Goal: Information Seeking & Learning: Understand process/instructions

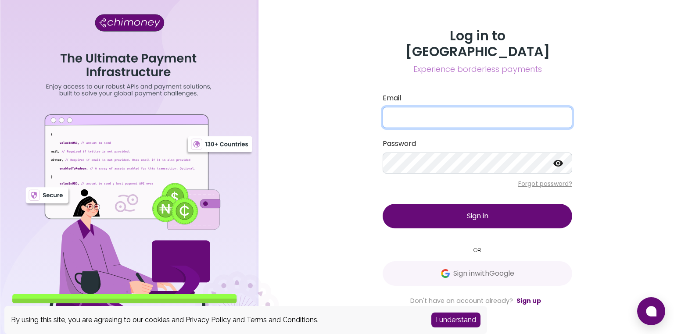
click at [414, 109] on input "Email" at bounding box center [476, 117] width 189 height 21
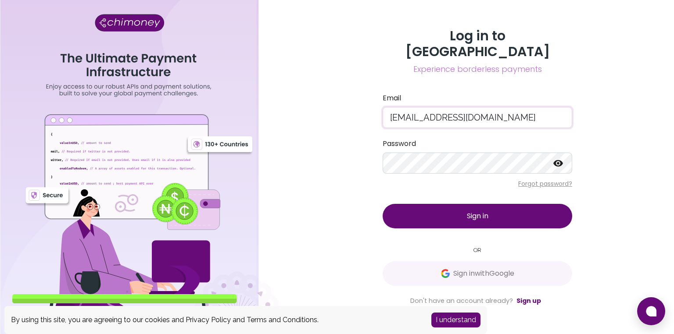
drag, startPoint x: 451, startPoint y: 111, endPoint x: 508, endPoint y: 110, distance: 57.5
click at [508, 110] on input "[EMAIL_ADDRESS][DOMAIN_NAME]" at bounding box center [476, 117] width 189 height 21
type input "[EMAIL_ADDRESS][DOMAIN_NAME]"
click at [481, 212] on span "Sign in" at bounding box center [477, 216] width 21 height 10
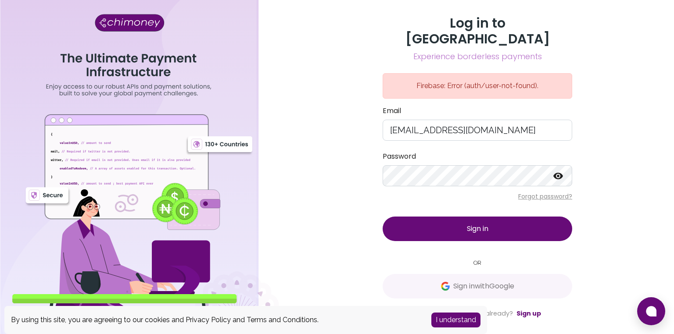
click at [450, 326] on button "I understand" at bounding box center [455, 320] width 49 height 15
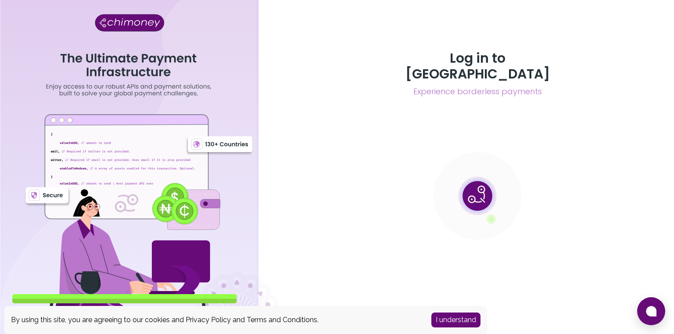
click at [456, 320] on button "I understand" at bounding box center [455, 320] width 49 height 15
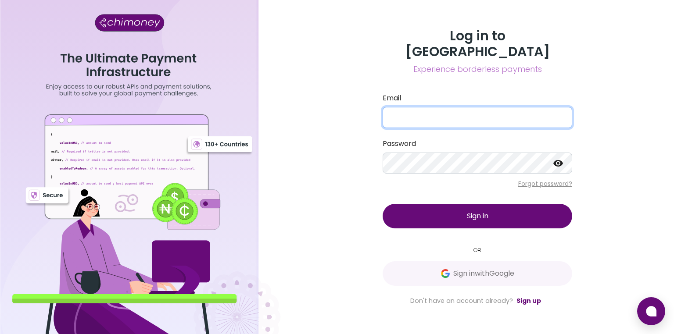
click at [442, 111] on input "Email" at bounding box center [476, 117] width 189 height 21
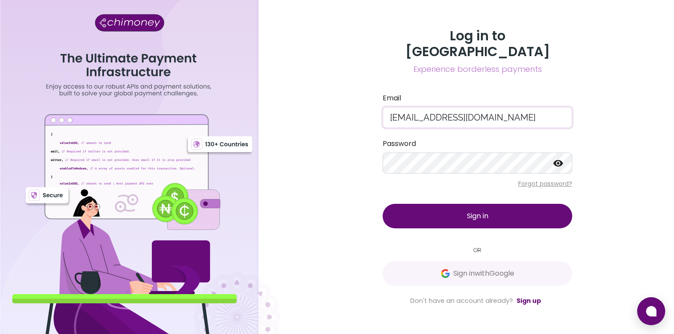
drag, startPoint x: 452, startPoint y: 112, endPoint x: 525, endPoint y: 103, distance: 73.4
click at [525, 107] on input "[EMAIL_ADDRESS][DOMAIN_NAME]" at bounding box center [476, 117] width 189 height 21
type input "[EMAIL_ADDRESS][DOMAIN_NAME]"
click at [382, 204] on button "Sign in" at bounding box center [476, 216] width 189 height 25
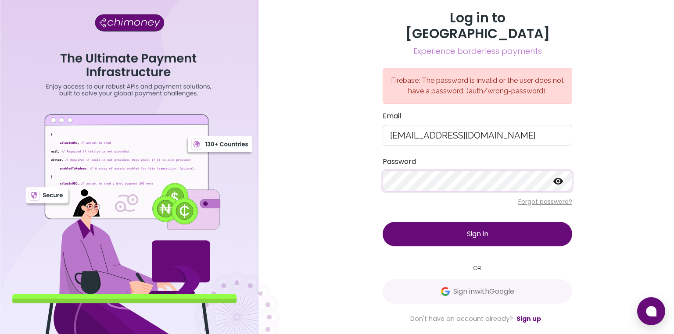
click at [558, 176] on icon at bounding box center [558, 181] width 11 height 11
click at [475, 229] on span "Sign in" at bounding box center [477, 234] width 21 height 10
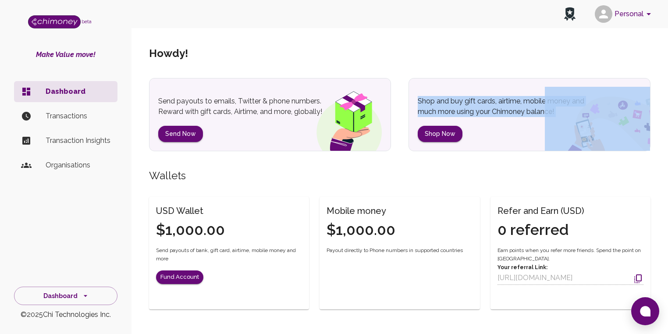
drag, startPoint x: 418, startPoint y: 101, endPoint x: 554, endPoint y: 104, distance: 136.0
click at [554, 104] on div "Shop and buy gift cards, airtime, mobile money and much more using your Chimone…" at bounding box center [530, 114] width 242 height 73
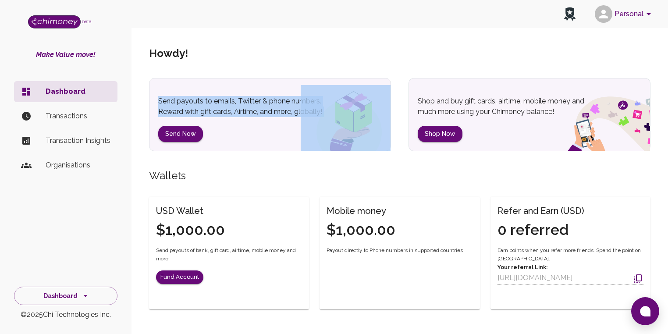
drag, startPoint x: 158, startPoint y: 102, endPoint x: 312, endPoint y: 108, distance: 153.6
click at [312, 108] on div "Send payouts to emails, Twitter & phone numbers. Reward with gift cards, Airtim…" at bounding box center [270, 114] width 242 height 73
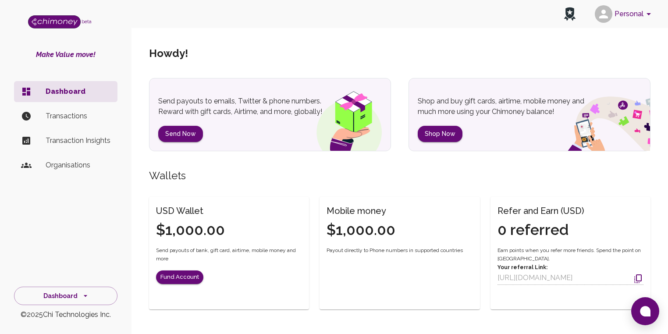
click at [472, 101] on p "Shop and buy gift cards, airtime, mobile money and much more using your Chimone…" at bounding box center [511, 106] width 186 height 21
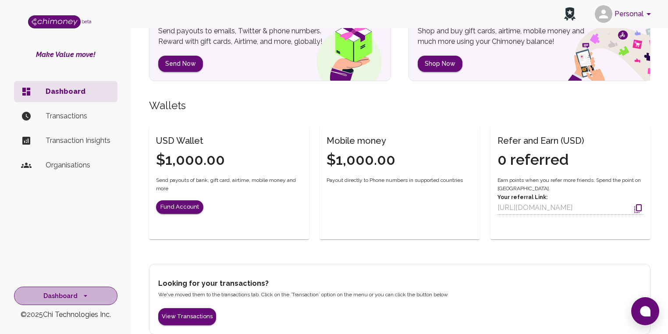
click at [85, 296] on icon "side nav" at bounding box center [86, 296] width 4 height 2
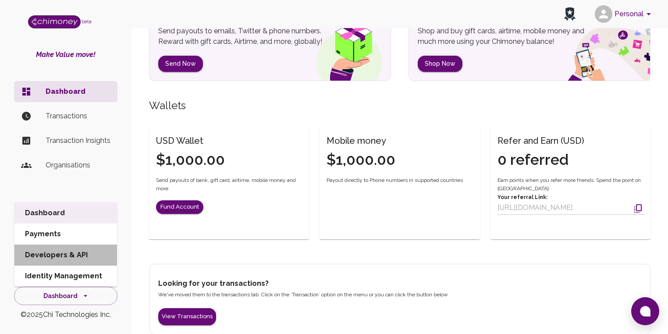
click at [77, 257] on li "Developers & API" at bounding box center [65, 255] width 103 height 21
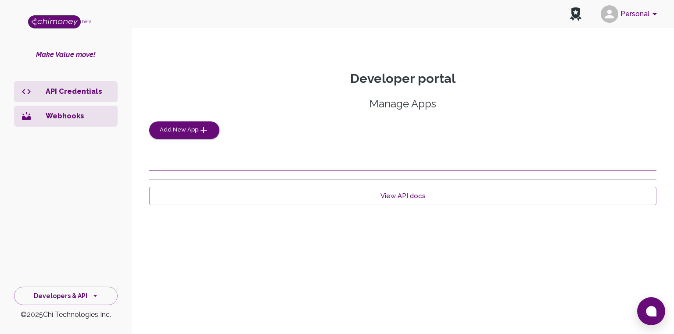
click at [62, 111] on p "Webhooks" at bounding box center [78, 116] width 65 height 11
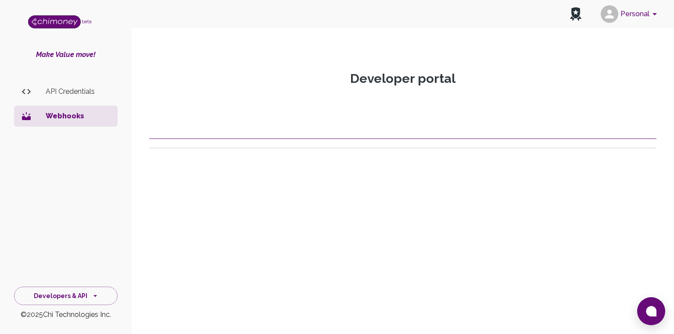
click at [66, 93] on p "API Credentials" at bounding box center [78, 91] width 65 height 11
click at [79, 294] on button "Developers & API" at bounding box center [66, 296] width 104 height 19
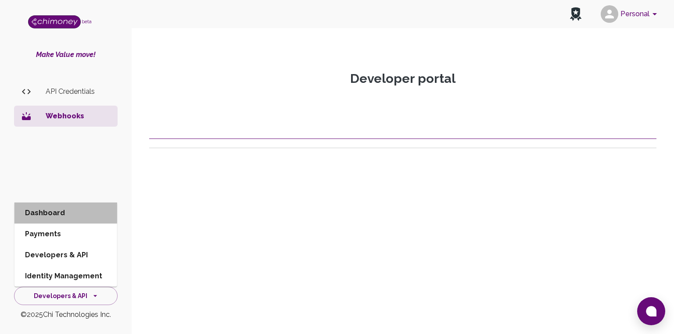
click at [60, 216] on li "Dashboard" at bounding box center [65, 213] width 103 height 21
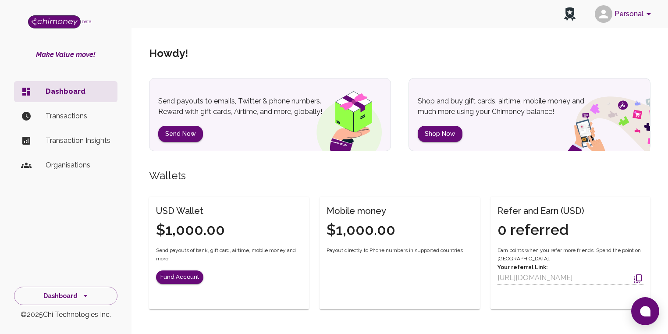
click at [166, 53] on h5 "Howdy !" at bounding box center [168, 53] width 39 height 14
click at [71, 117] on p "Transactions" at bounding box center [78, 116] width 65 height 11
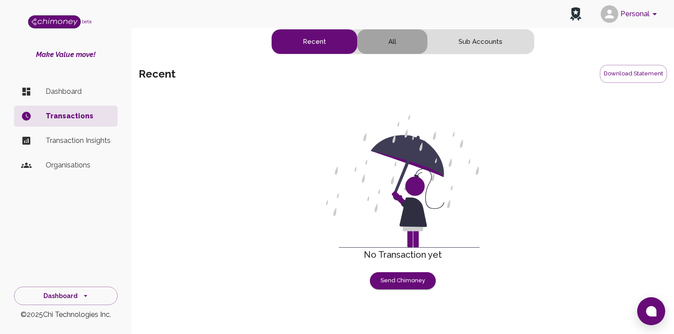
click at [391, 43] on button "All" at bounding box center [392, 41] width 70 height 25
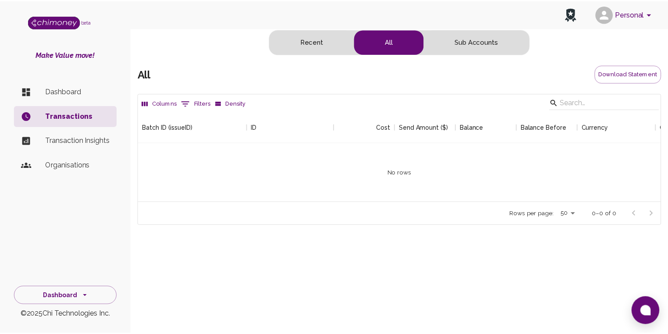
scroll to position [90, 522]
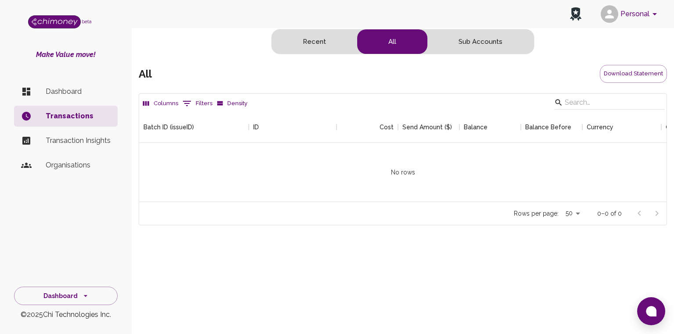
click at [313, 39] on button "Recent" at bounding box center [314, 41] width 86 height 25
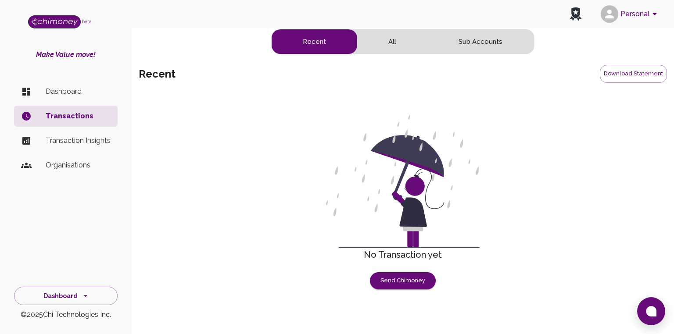
click at [74, 140] on p "Transaction Insights" at bounding box center [78, 141] width 65 height 11
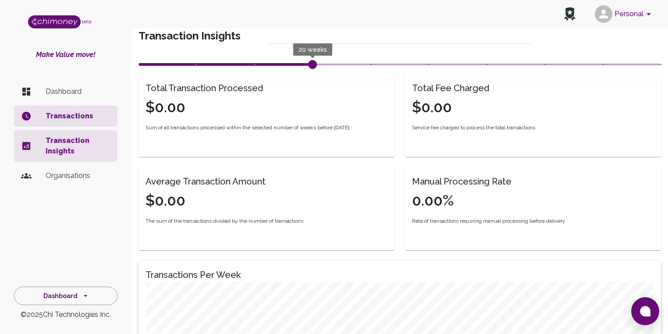
click at [63, 177] on p "Organisations" at bounding box center [78, 176] width 65 height 11
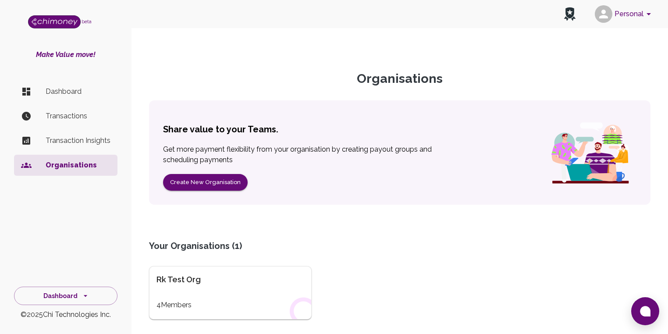
scroll to position [69, 0]
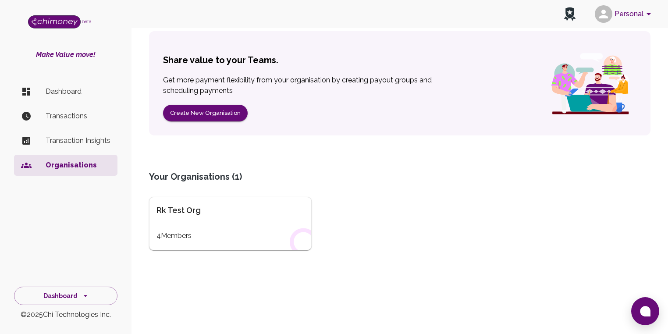
click at [219, 216] on div "Rk Test Org" at bounding box center [231, 210] width 148 height 12
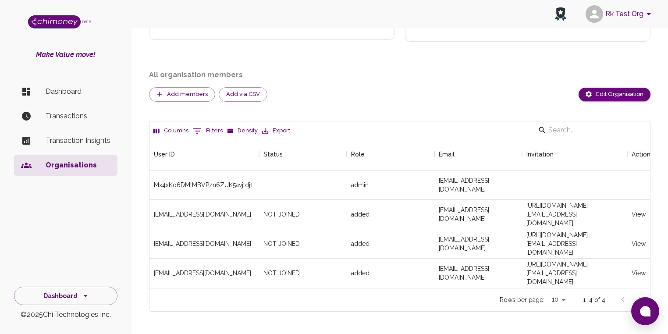
scroll to position [170, 0]
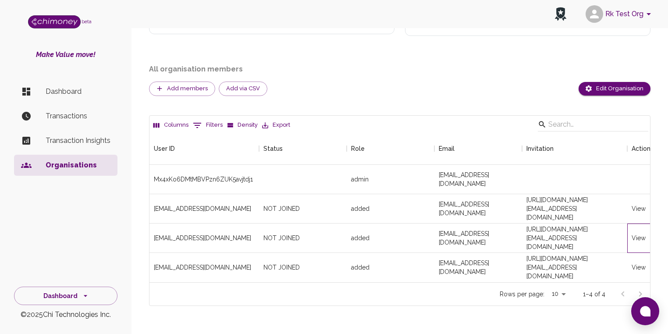
click at [639, 234] on div "View" at bounding box center [639, 238] width 14 height 9
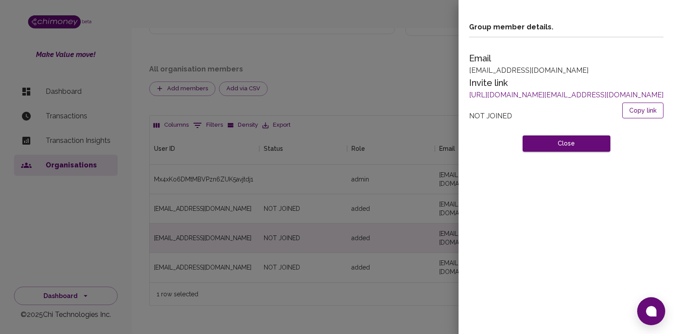
click at [639, 108] on button "Copy link" at bounding box center [642, 111] width 41 height 16
click at [274, 42] on div at bounding box center [337, 167] width 674 height 334
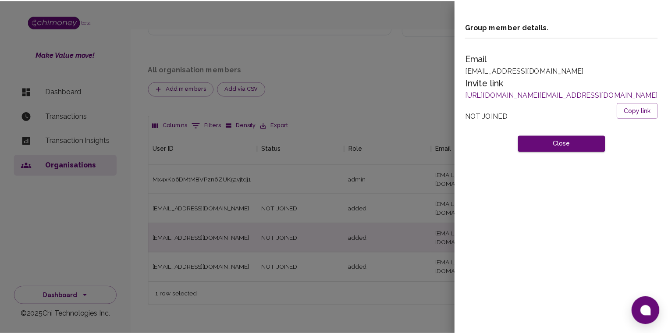
scroll to position [5, 5]
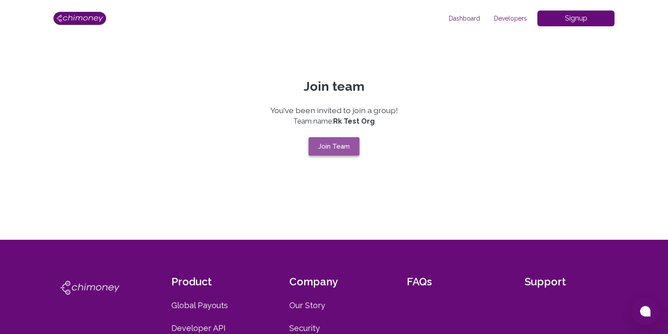
click at [332, 147] on button "Join Team" at bounding box center [334, 146] width 51 height 18
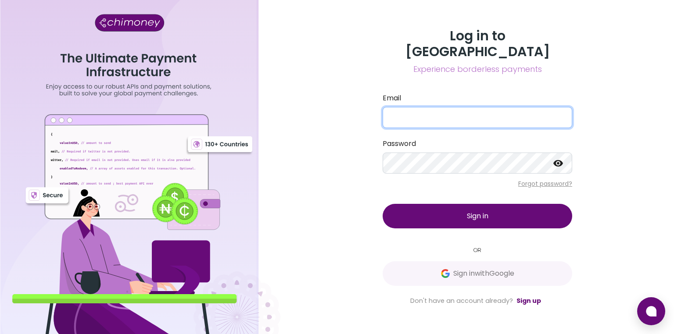
type input "[EMAIL_ADDRESS][DOMAIN_NAME]"
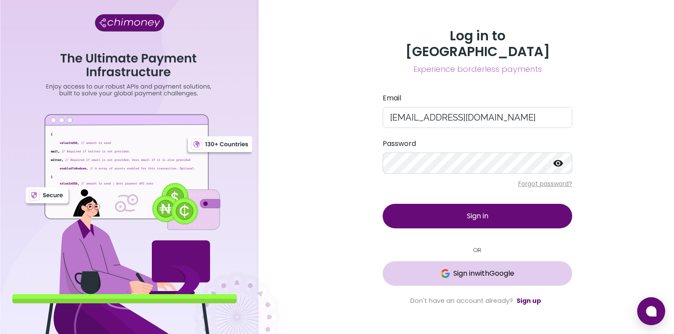
click at [457, 268] on span "Sign in with Google" at bounding box center [483, 273] width 61 height 11
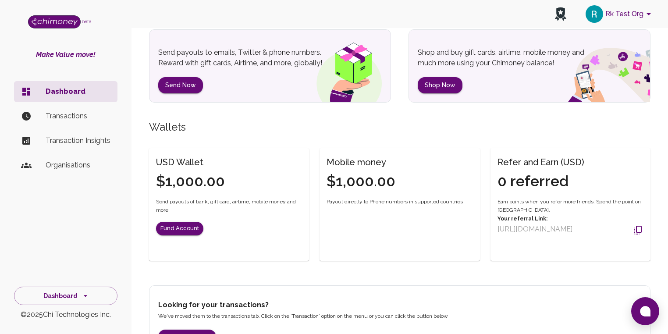
scroll to position [140, 0]
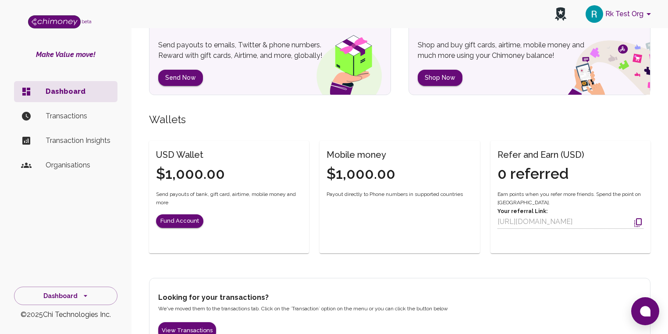
click at [70, 165] on p "Organisations" at bounding box center [78, 165] width 65 height 11
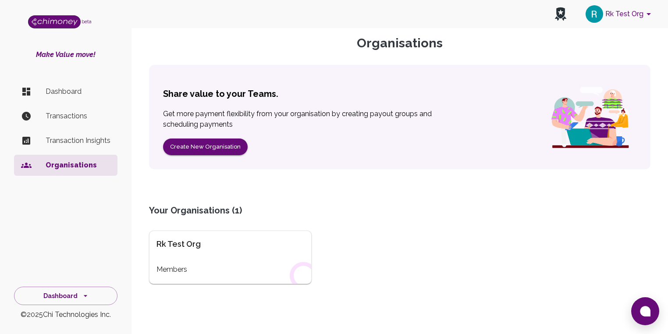
scroll to position [69, 0]
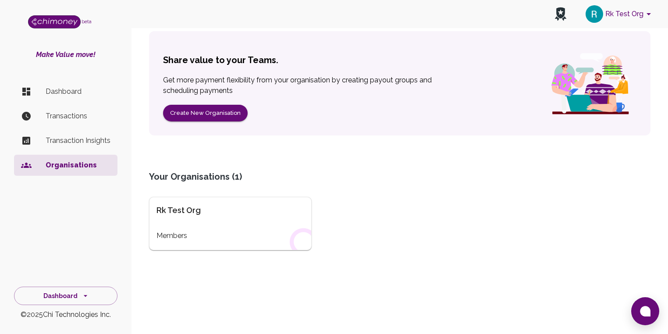
click at [211, 224] on div "Rk Test Org Members" at bounding box center [230, 224] width 163 height 54
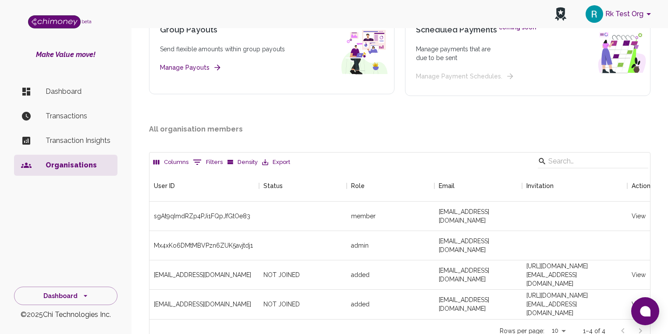
scroll to position [140, 0]
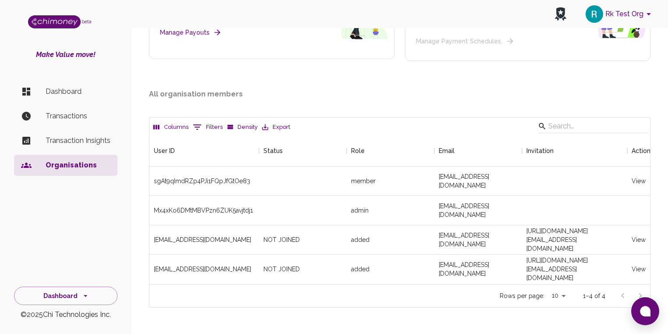
click at [644, 15] on icon "account of current user" at bounding box center [649, 14] width 11 height 11
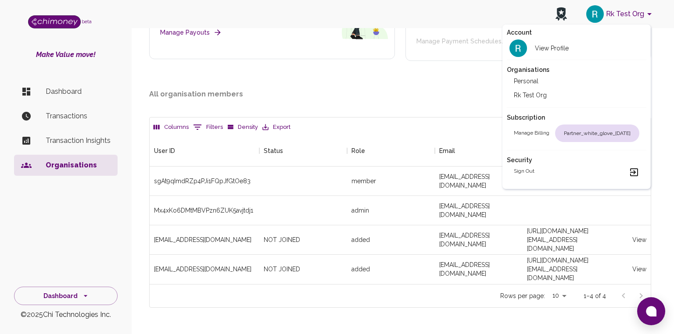
click at [369, 76] on div at bounding box center [337, 167] width 674 height 334
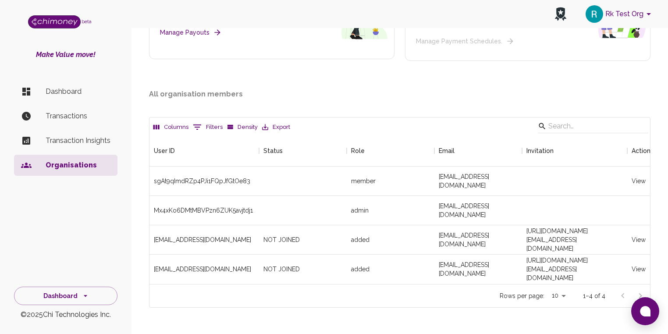
scroll to position [5, 5]
click at [595, 16] on img "account of current user" at bounding box center [595, 14] width 18 height 18
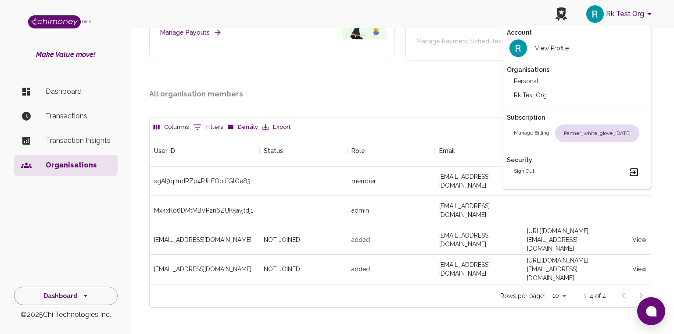
click at [365, 83] on div at bounding box center [337, 167] width 674 height 334
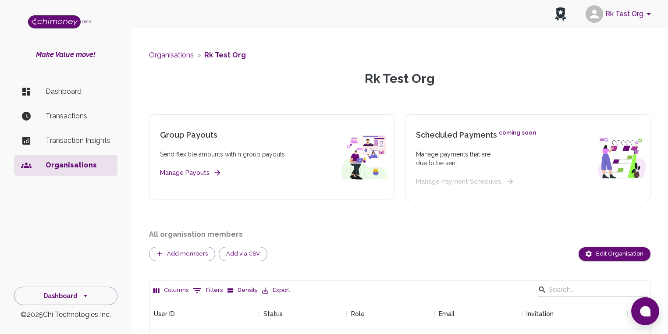
scroll to position [149, 496]
click at [57, 93] on p "Dashboard" at bounding box center [78, 91] width 65 height 11
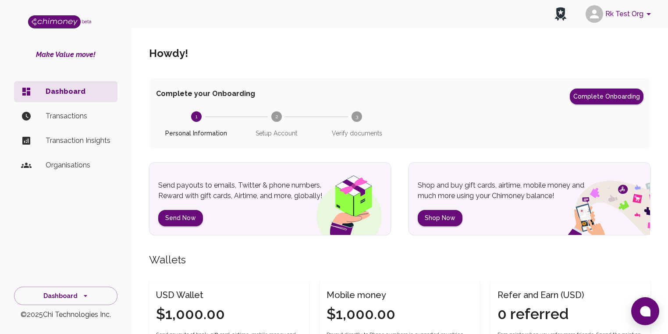
click at [66, 165] on p "Organisations" at bounding box center [78, 165] width 65 height 11
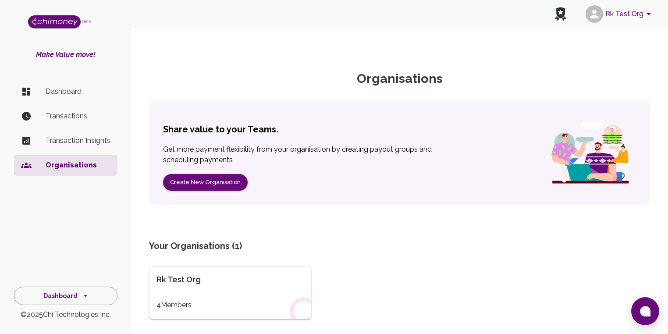
click at [642, 19] on button "Rk Test Org" at bounding box center [619, 14] width 75 height 23
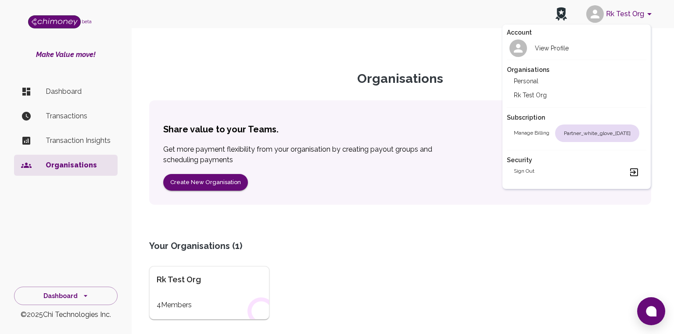
click at [551, 239] on div at bounding box center [337, 167] width 674 height 334
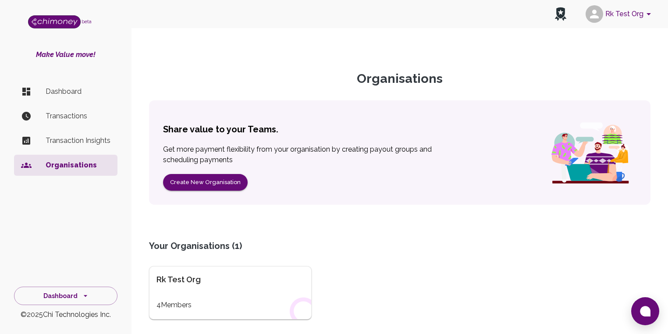
click at [563, 17] on icon at bounding box center [561, 12] width 9 height 11
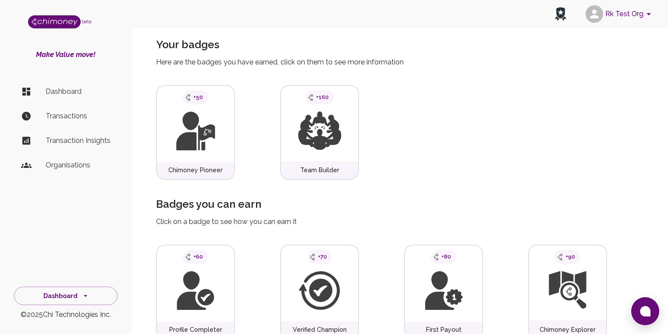
click at [57, 27] on img "side nav" at bounding box center [54, 21] width 53 height 13
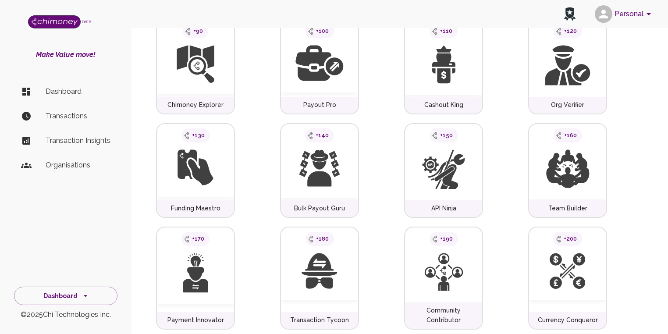
scroll to position [170, 0]
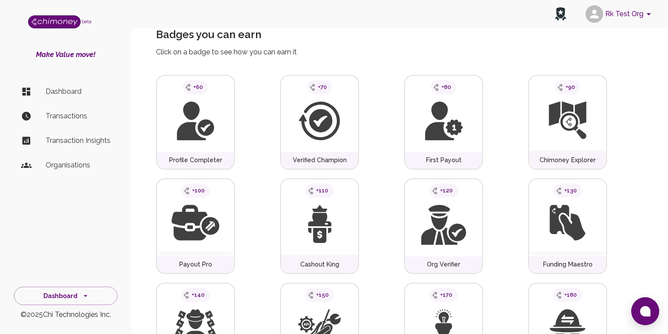
click at [61, 167] on p "Organisations" at bounding box center [78, 165] width 65 height 11
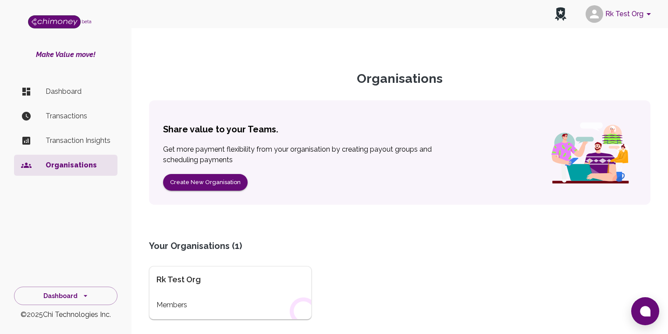
scroll to position [69, 0]
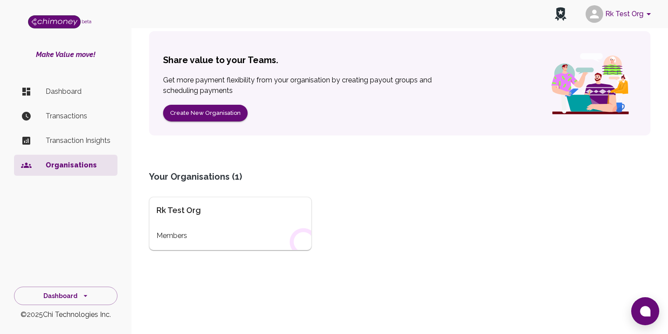
click at [203, 219] on div "Rk Test Org Members" at bounding box center [230, 224] width 163 height 54
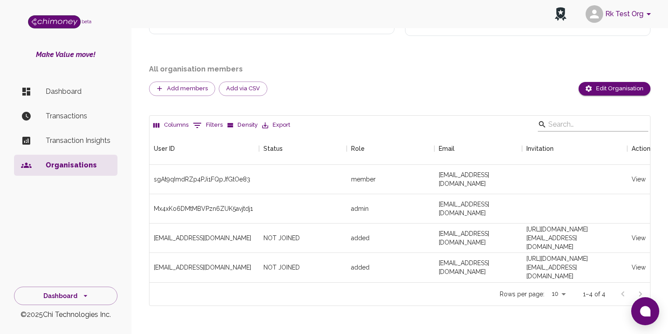
scroll to position [170, 0]
click at [85, 297] on icon "side nav" at bounding box center [85, 296] width 9 height 9
click at [313, 64] on h2 "All organisation members" at bounding box center [400, 69] width 502 height 11
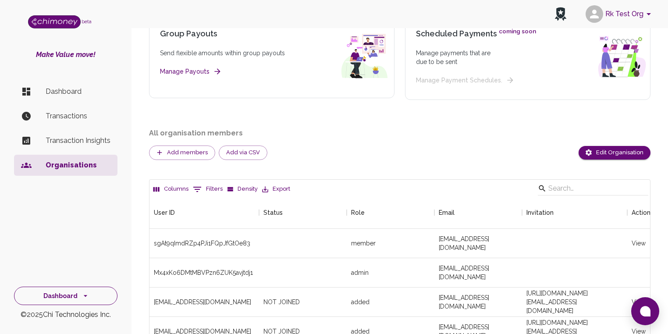
scroll to position [105, 0]
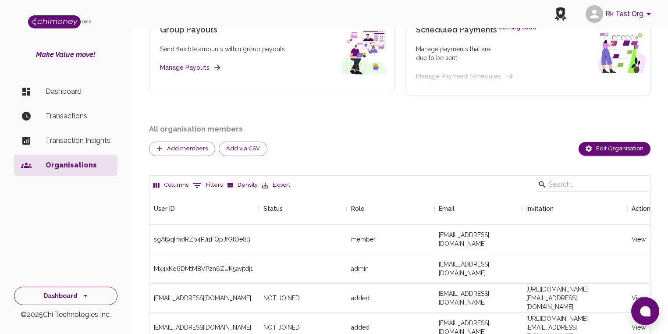
click at [77, 299] on button "Dashboard" at bounding box center [66, 296] width 104 height 19
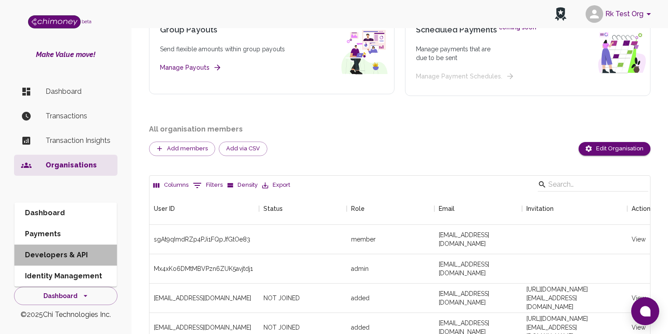
click at [75, 257] on li "Developers & API" at bounding box center [65, 255] width 103 height 21
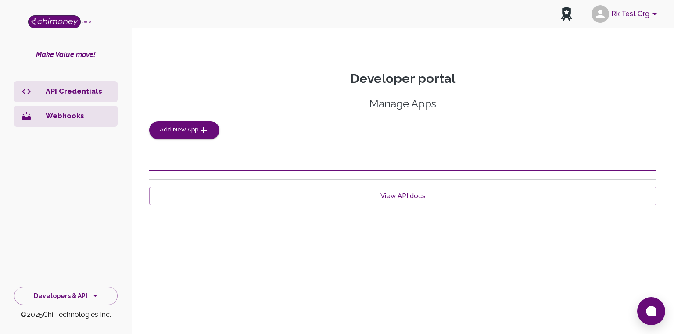
click at [71, 95] on p "API Credentials" at bounding box center [78, 91] width 65 height 11
click at [65, 118] on p "Webhooks" at bounding box center [78, 116] width 65 height 11
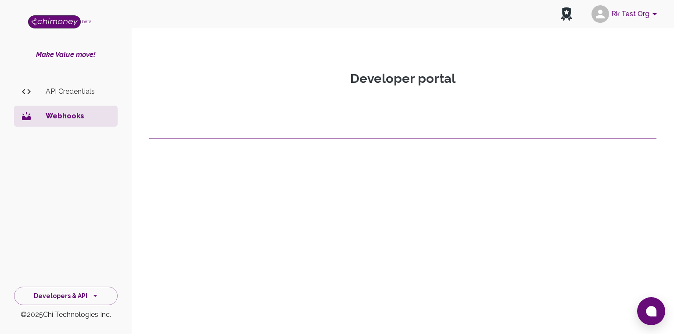
click at [79, 93] on p "API Credentials" at bounding box center [78, 91] width 65 height 11
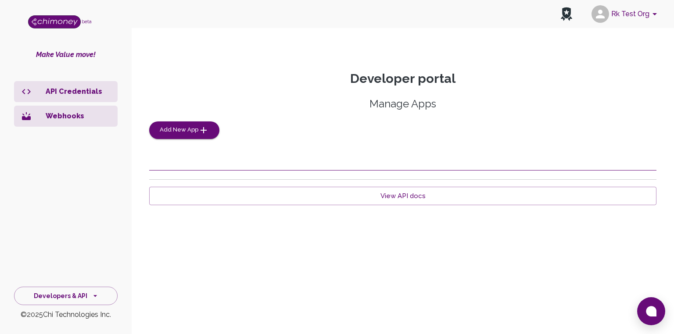
click at [75, 115] on p "Webhooks" at bounding box center [78, 116] width 65 height 11
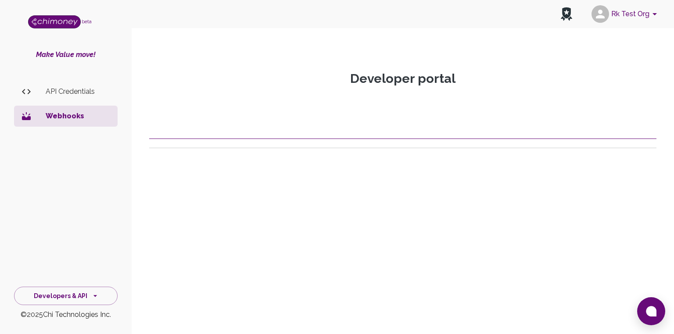
click at [77, 91] on p "API Credentials" at bounding box center [78, 91] width 65 height 11
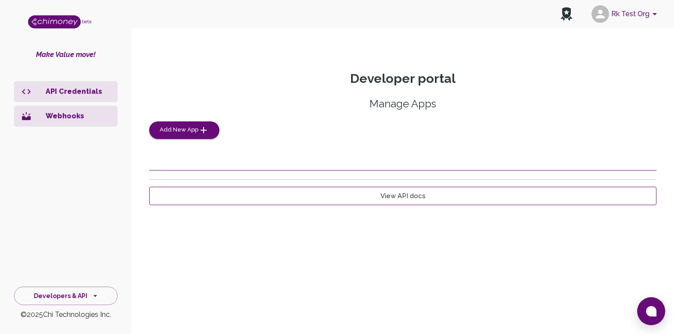
click at [411, 196] on link "View API docs" at bounding box center [402, 196] width 507 height 18
